Goal: Find specific page/section: Find specific page/section

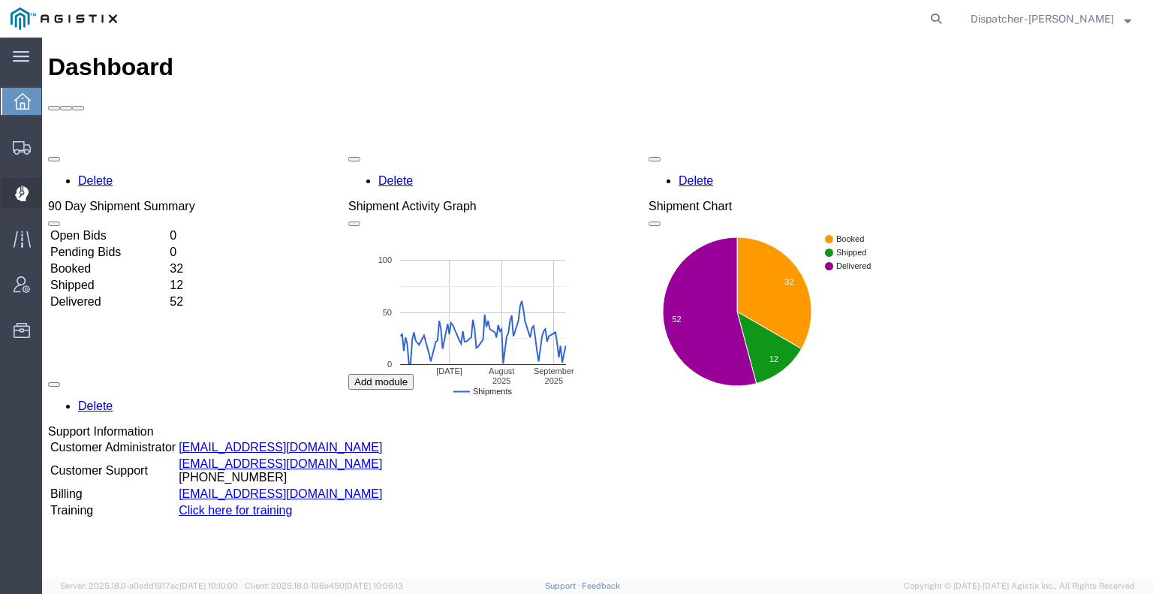
click at [21, 185] on icon at bounding box center [21, 187] width 1 height 5
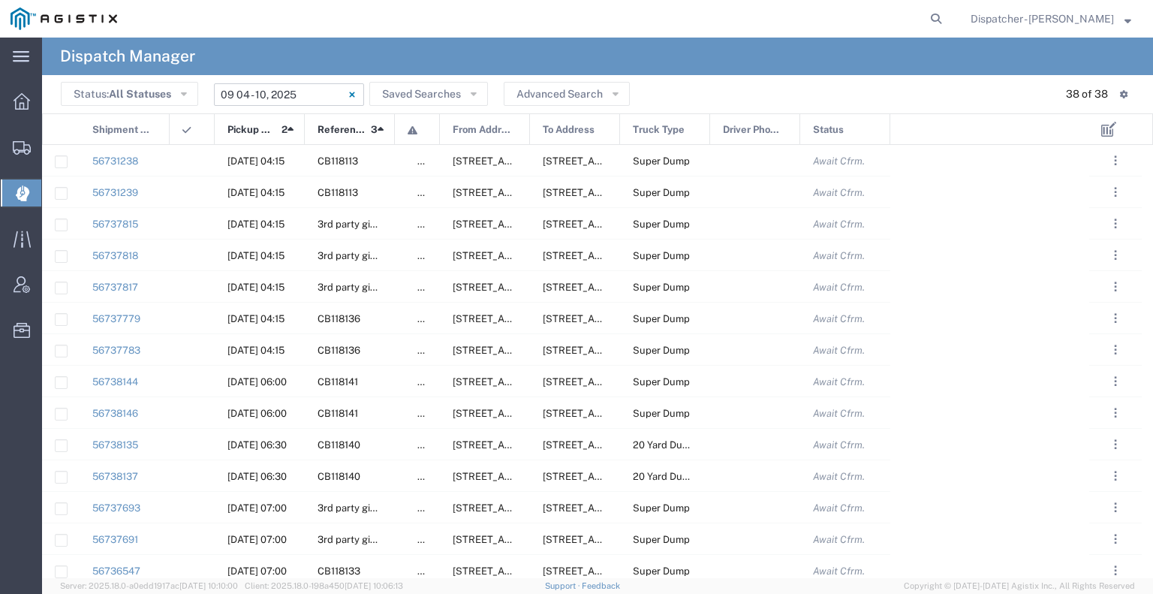
click at [297, 95] on input "[DATE] - [DATE]" at bounding box center [289, 94] width 150 height 23
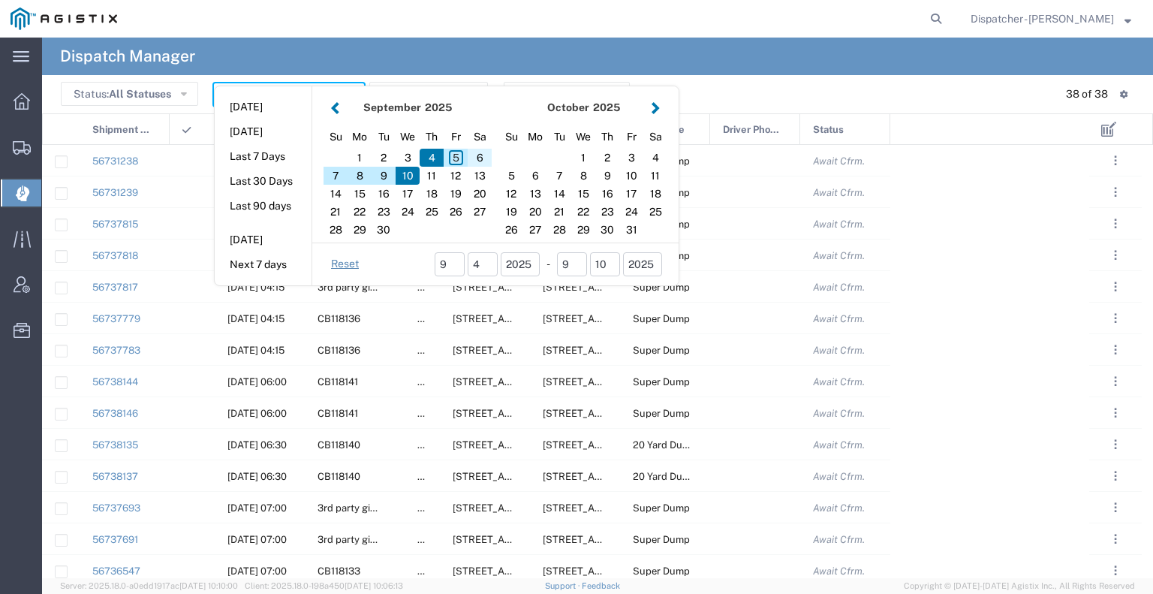
click at [483, 161] on div "6" at bounding box center [480, 158] width 24 height 18
type input "[DATE]"
type input "[DATE] - [DATE]"
